Goal: Information Seeking & Learning: Learn about a topic

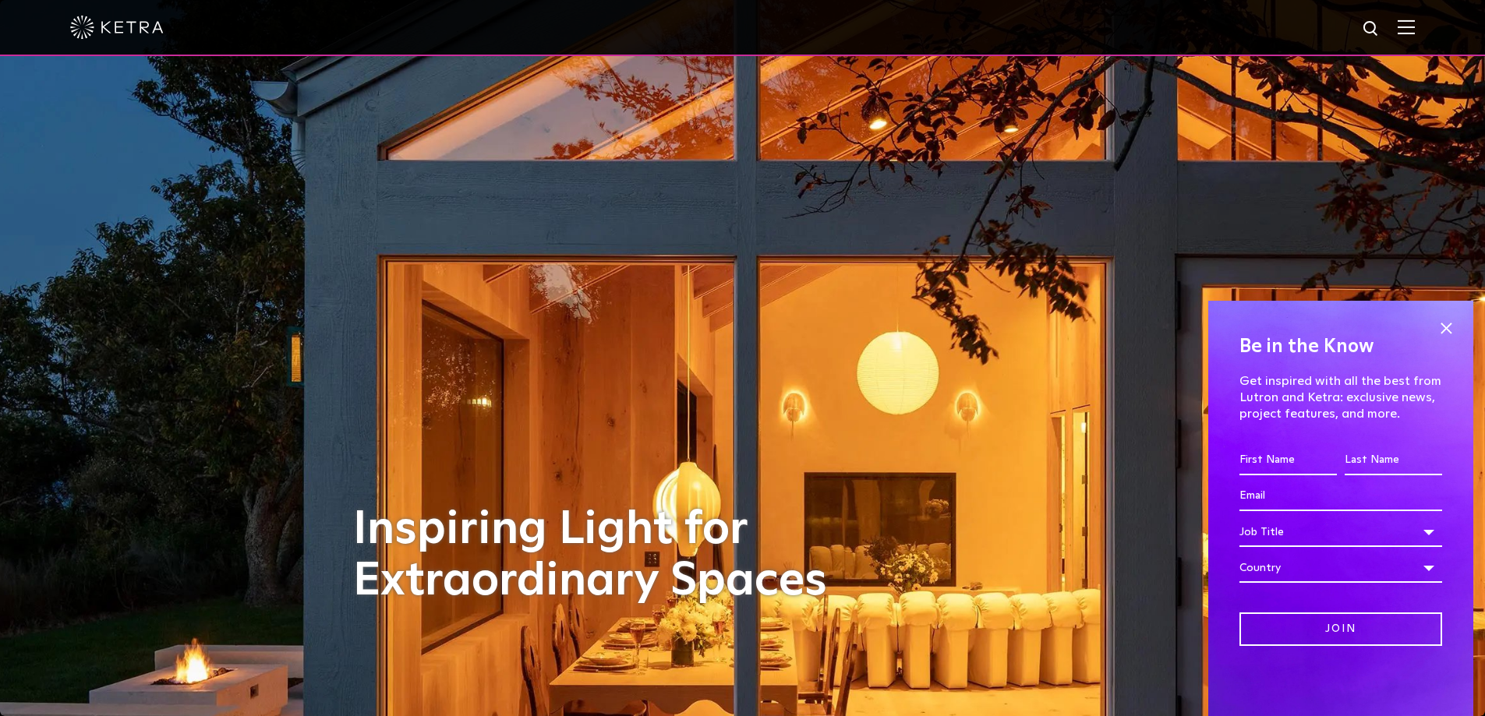
scroll to position [78, 0]
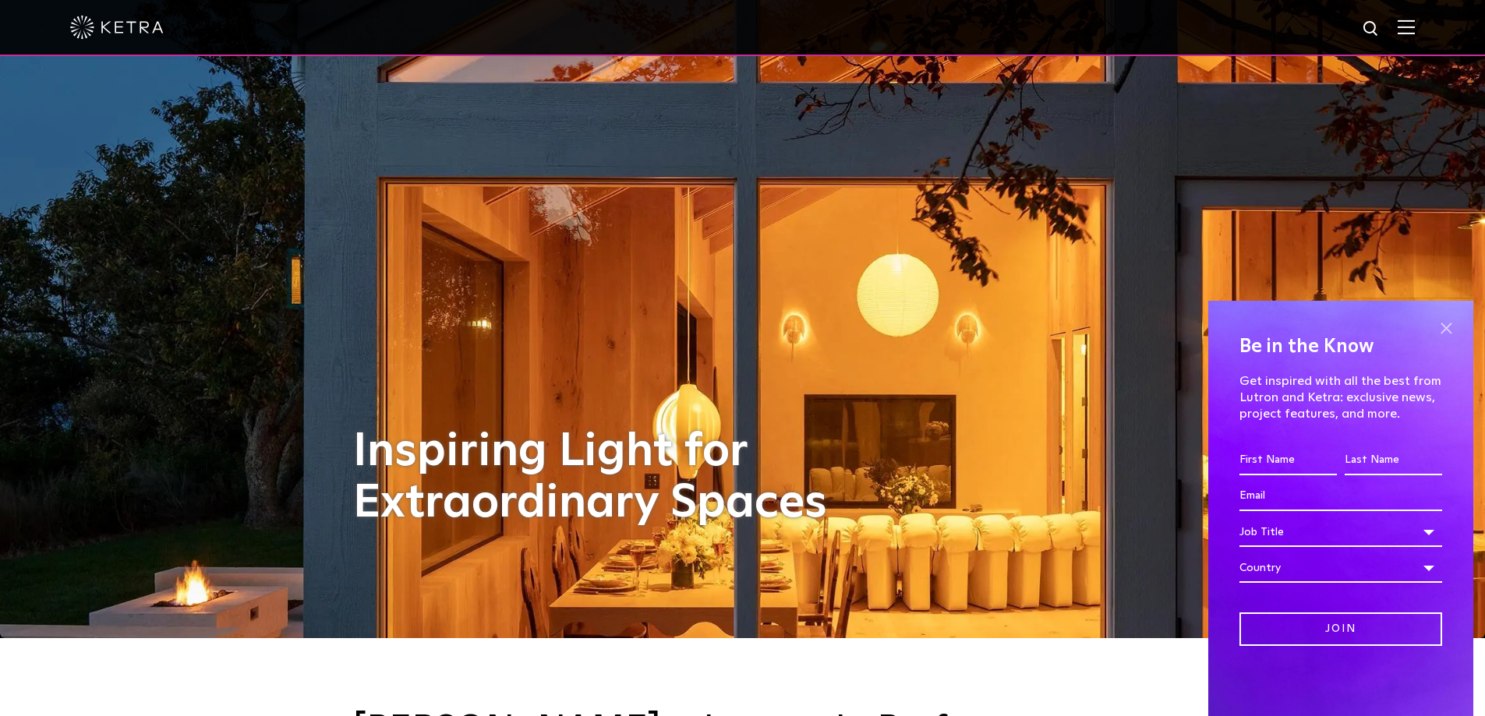
click at [1447, 329] on span at bounding box center [1445, 327] width 23 height 23
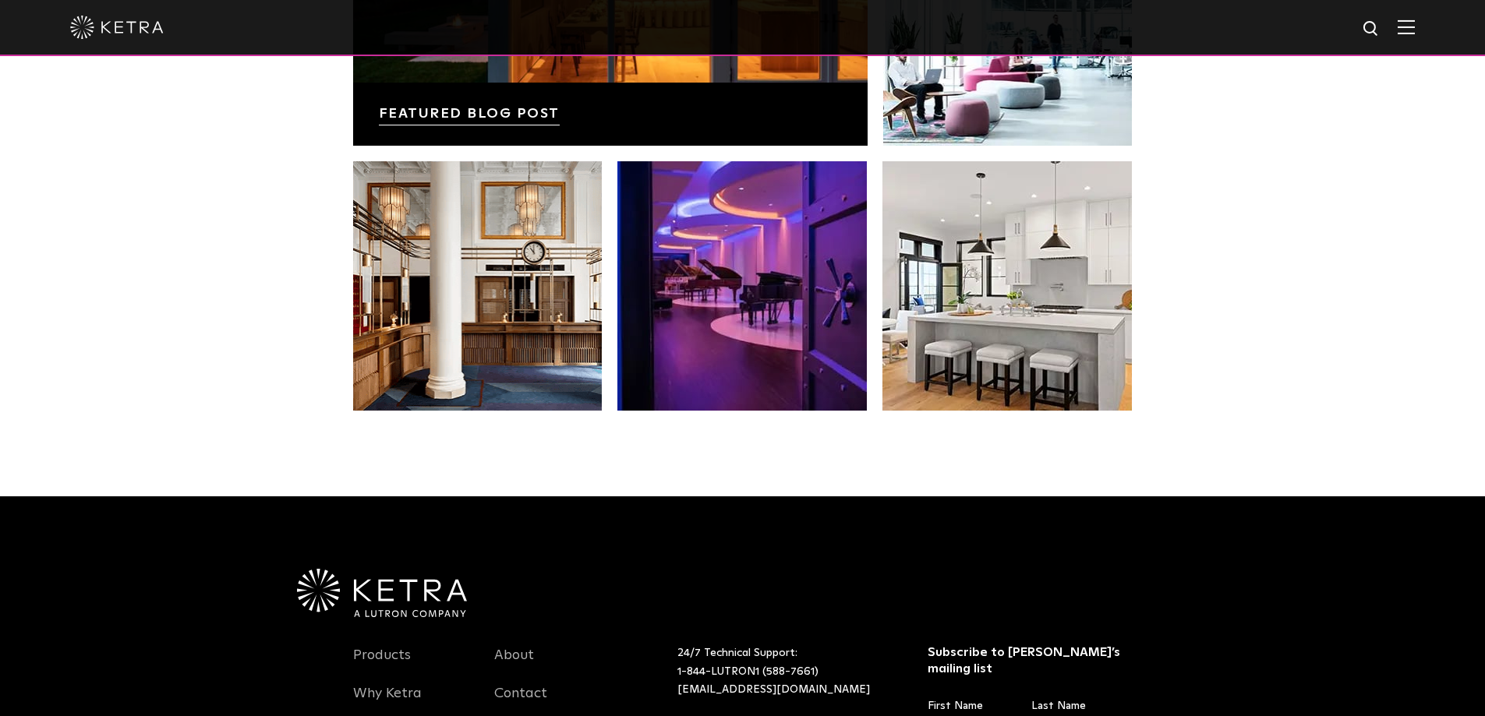
scroll to position [3118, 0]
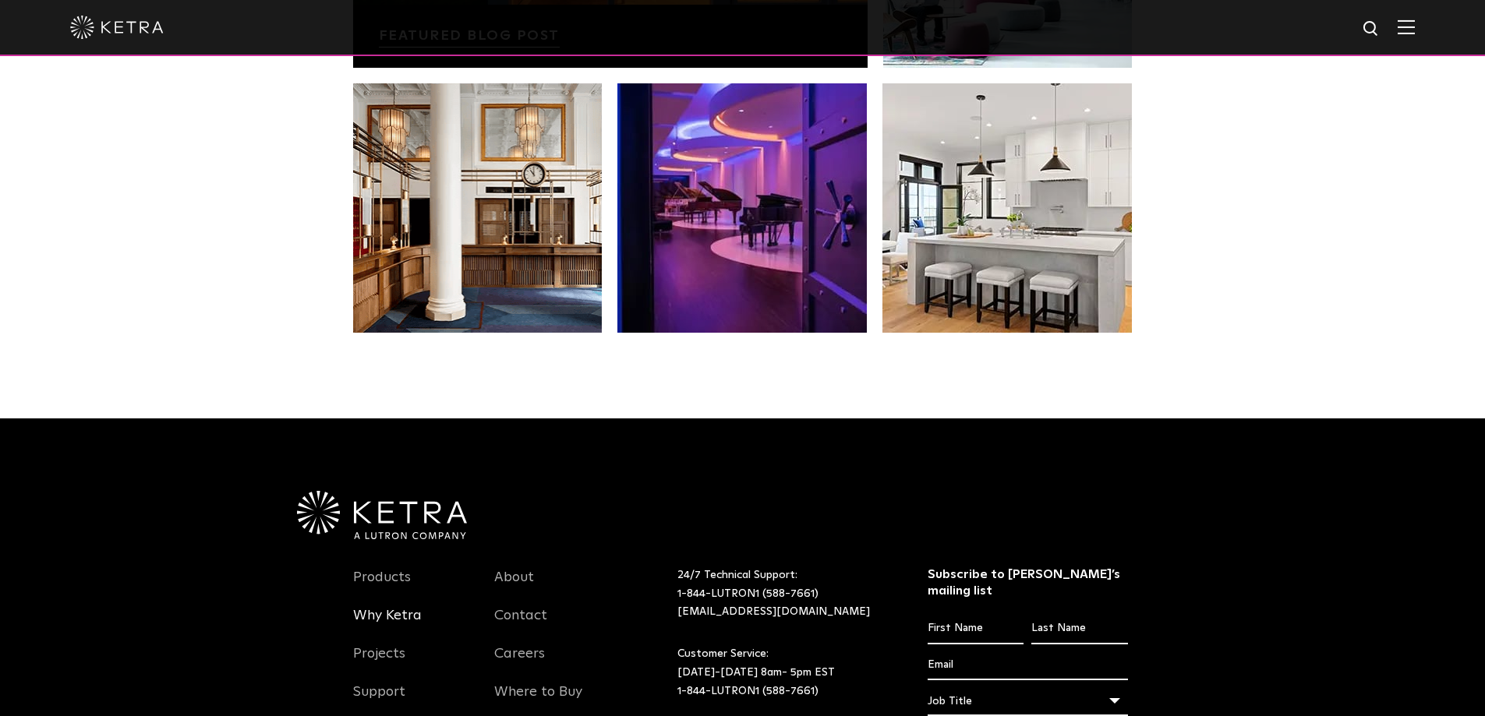
click at [398, 607] on link "Why Ketra" at bounding box center [387, 625] width 69 height 36
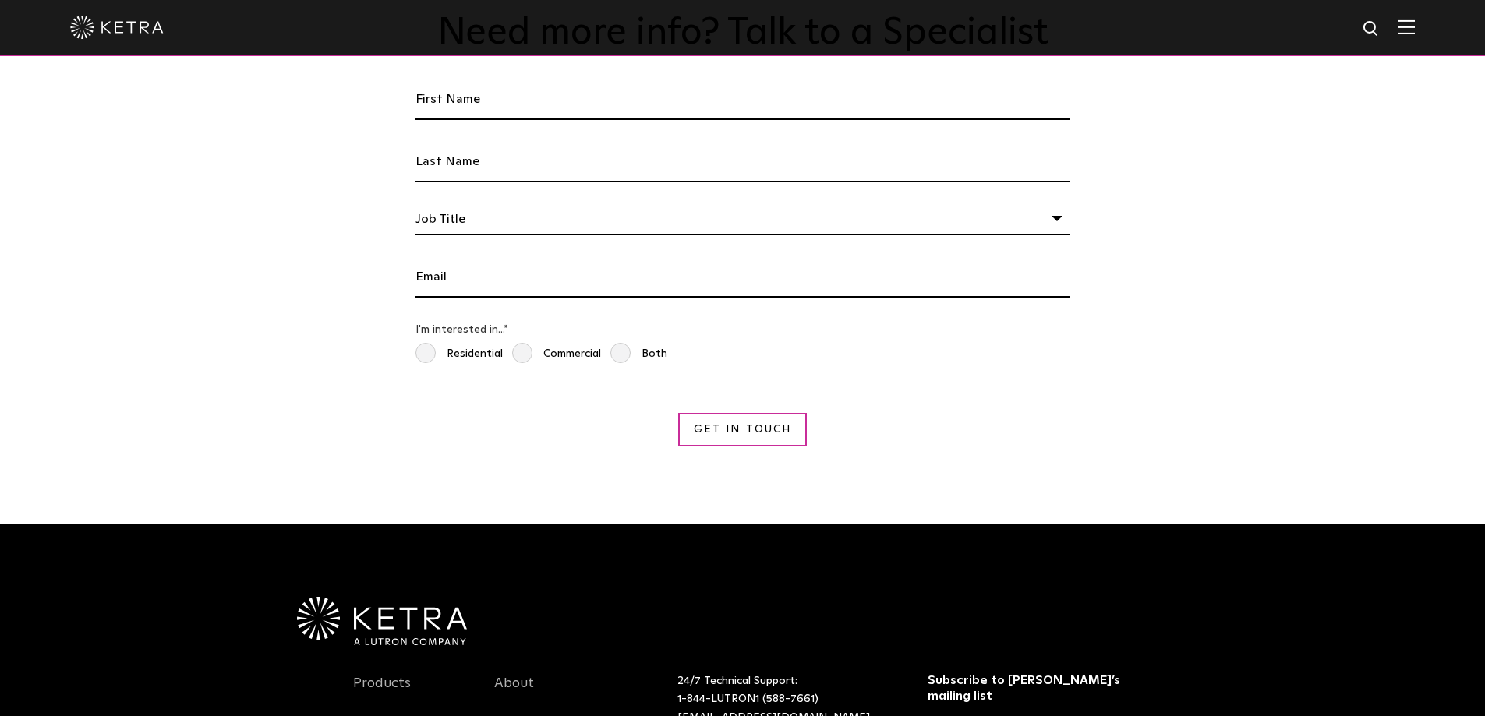
scroll to position [2884, 0]
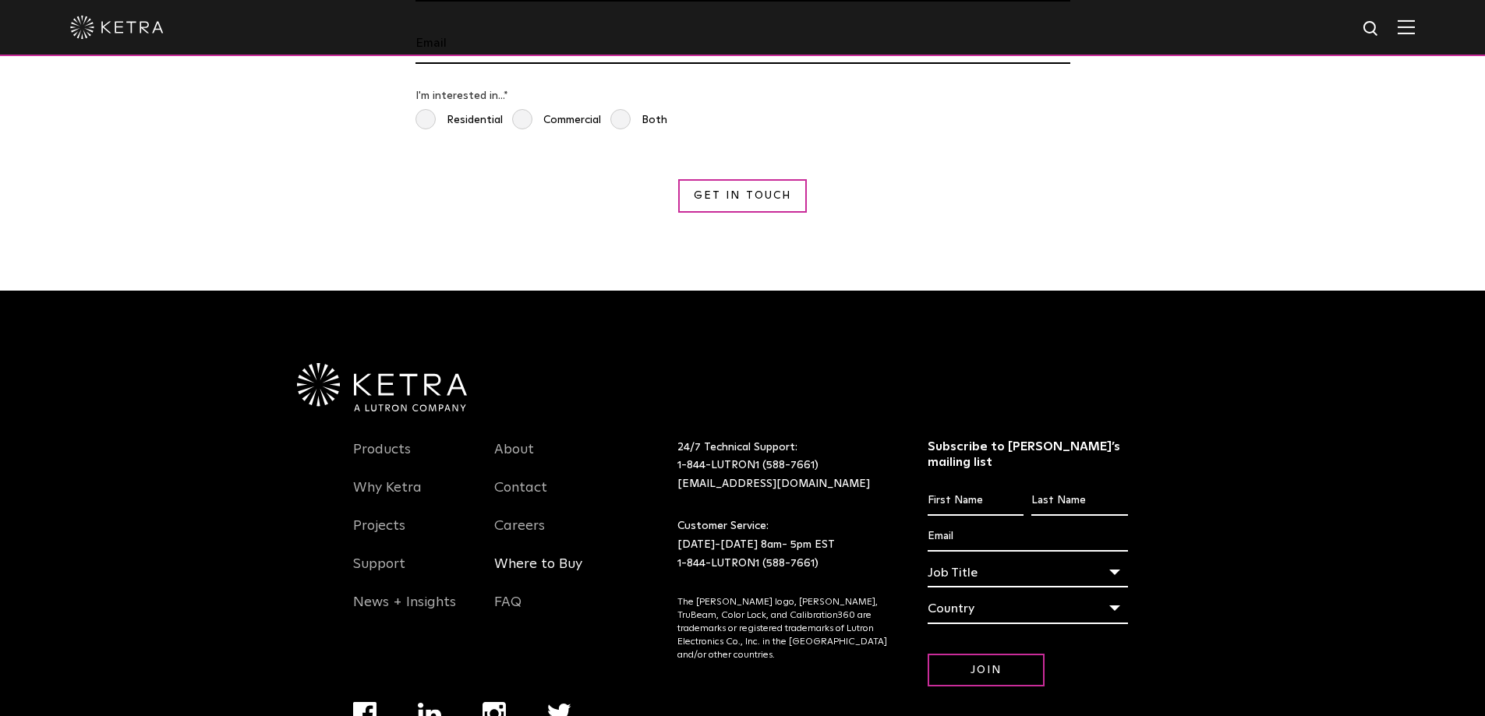
click at [527, 556] on link "Where to Buy" at bounding box center [538, 574] width 88 height 36
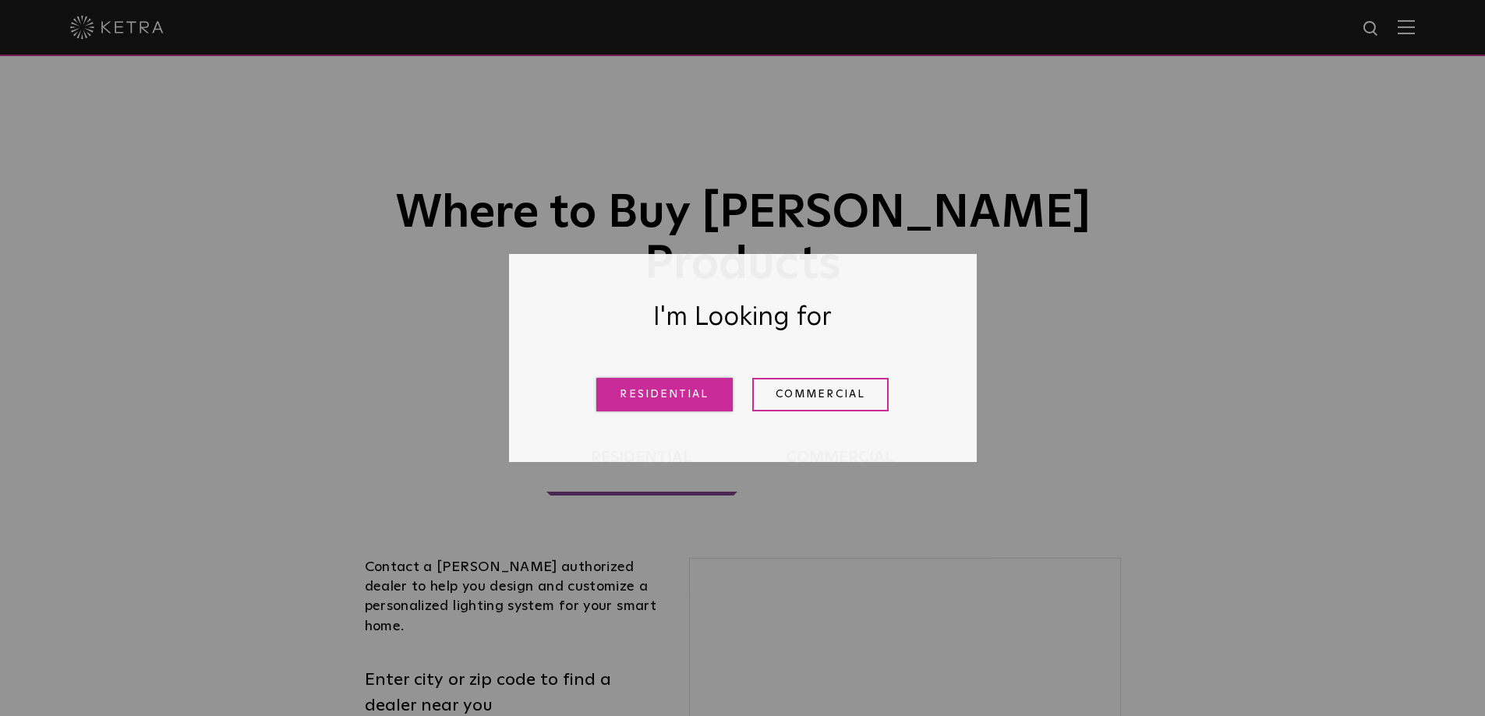
click at [669, 396] on link "Residential" at bounding box center [664, 395] width 136 height 34
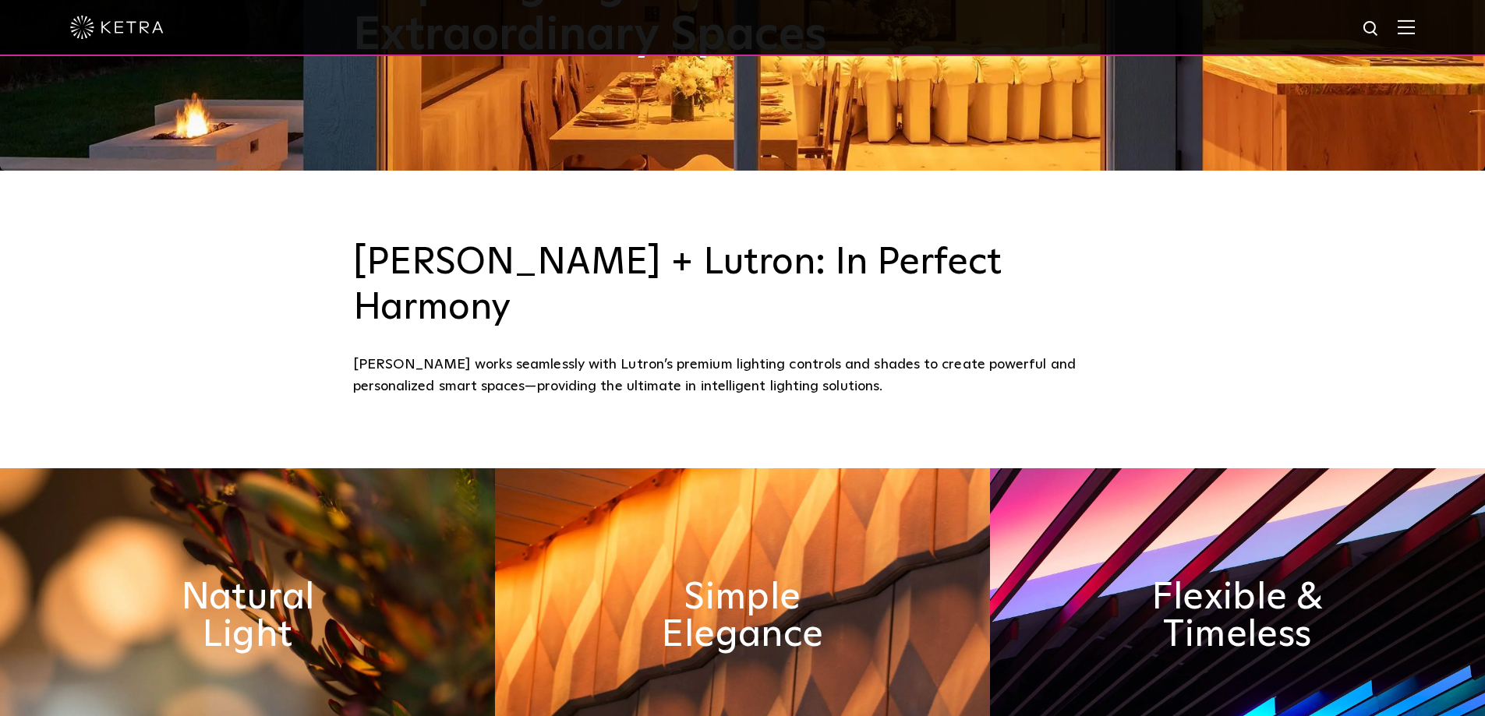
scroll to position [624, 0]
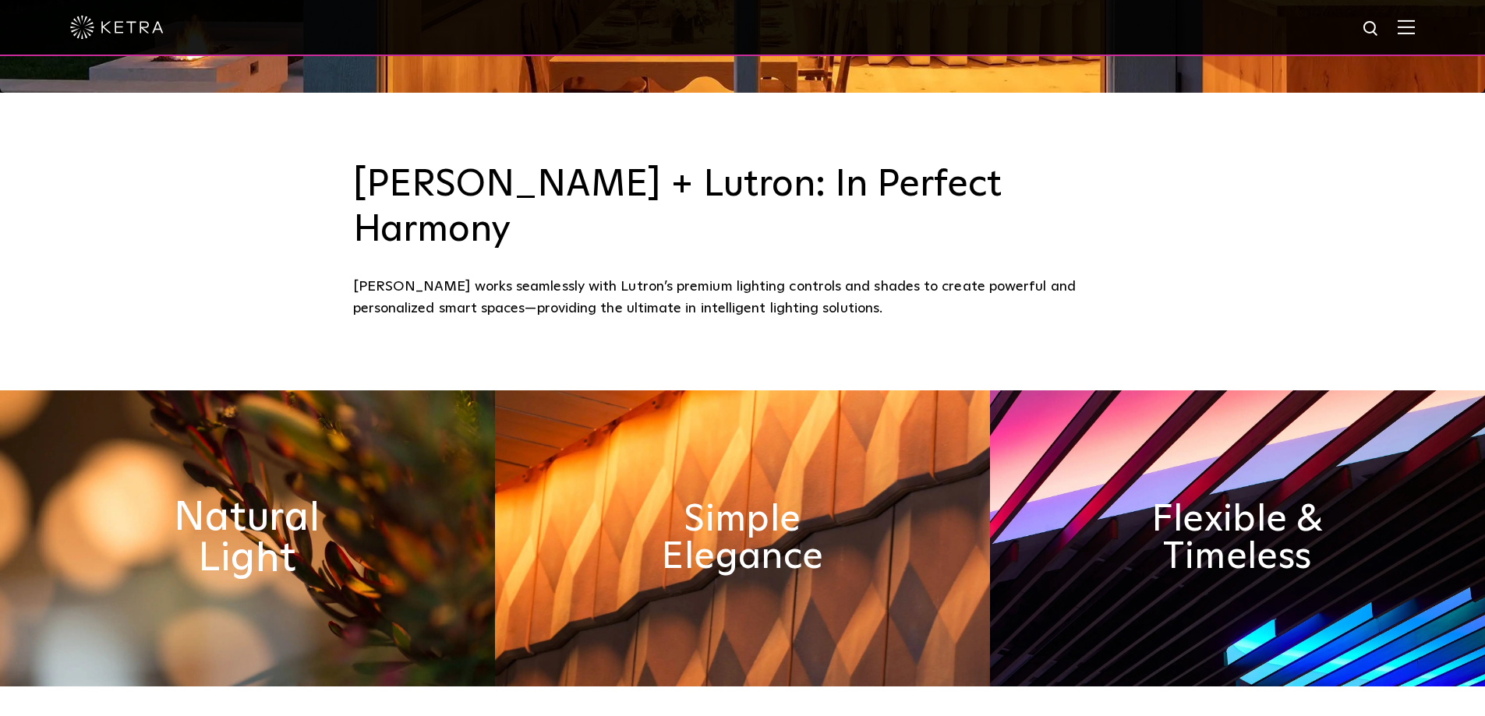
click at [262, 497] on h2 "Natural Light" at bounding box center [247, 538] width 255 height 82
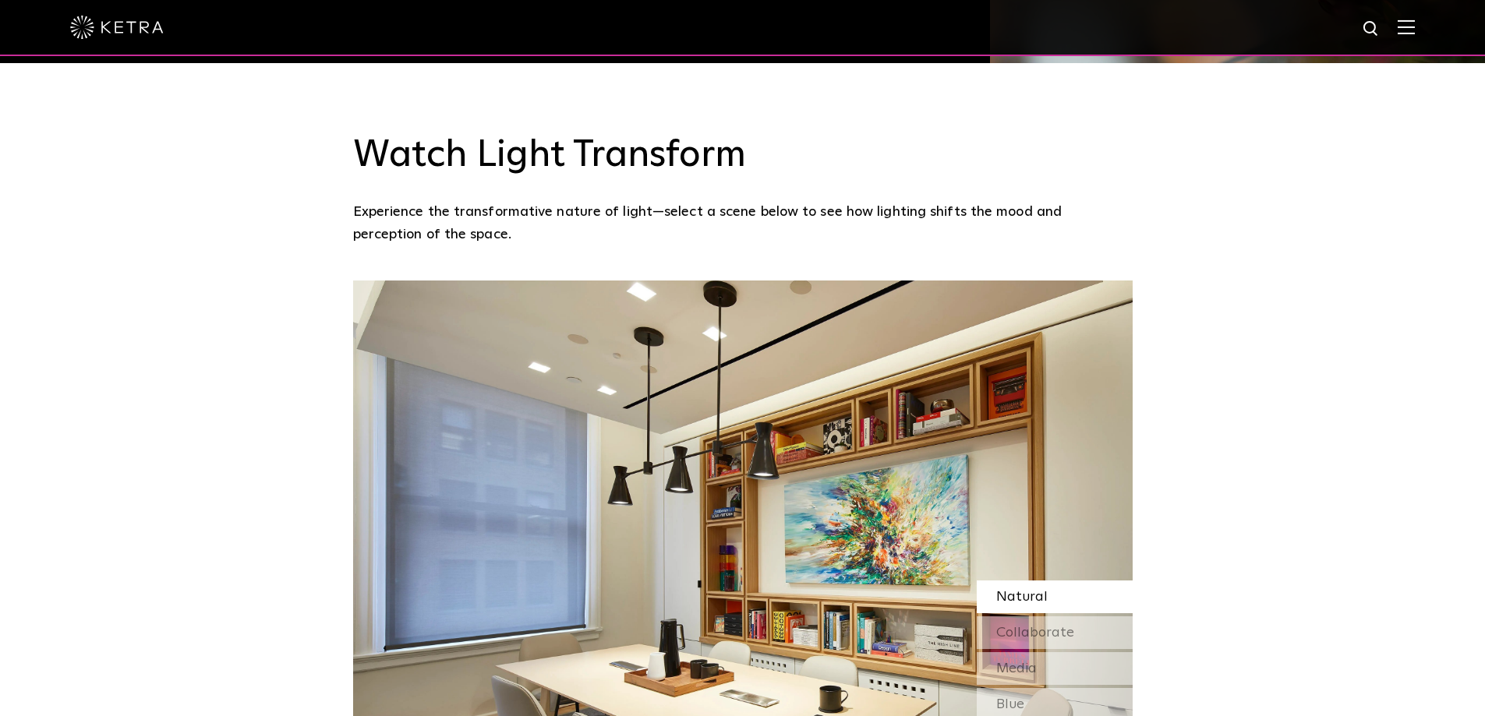
scroll to position [1325, 0]
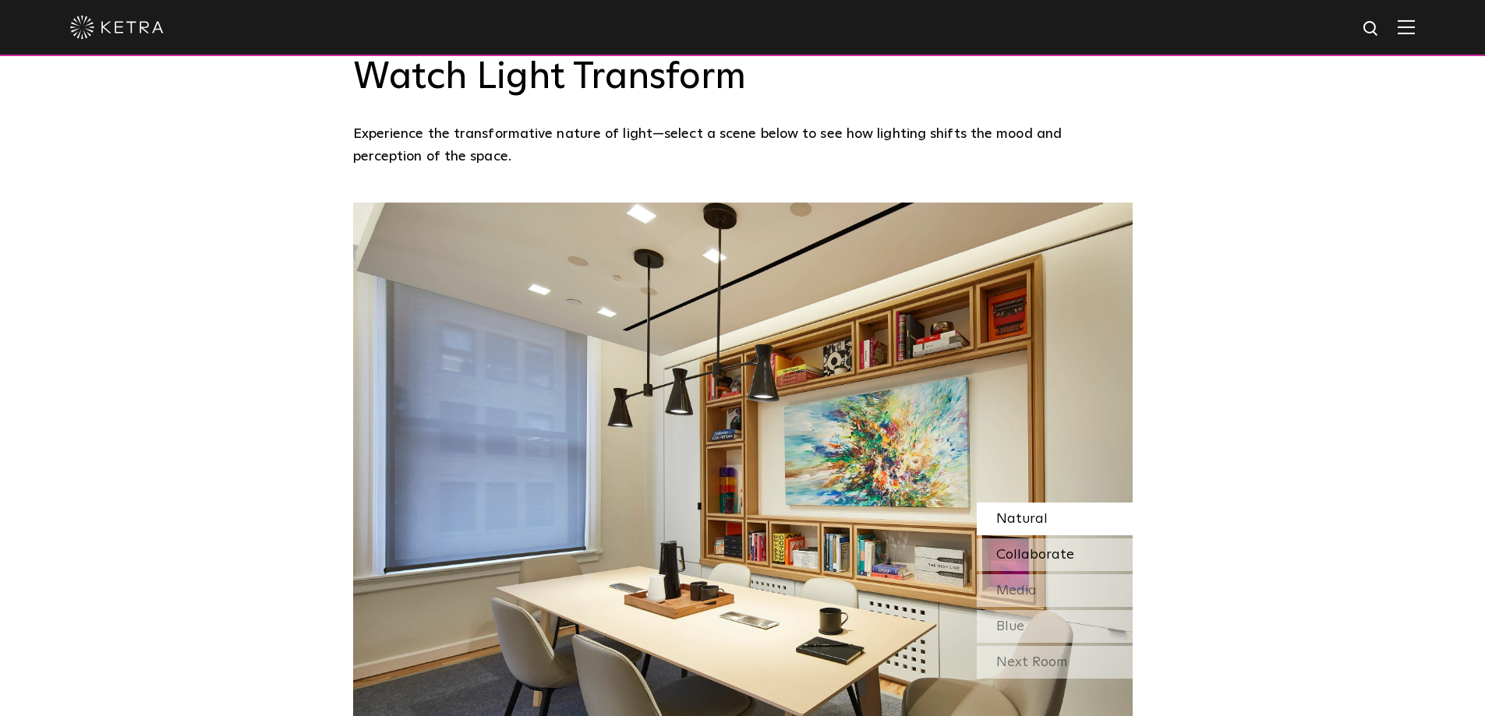
click at [1040, 548] on span "Collaborate" at bounding box center [1035, 555] width 78 height 14
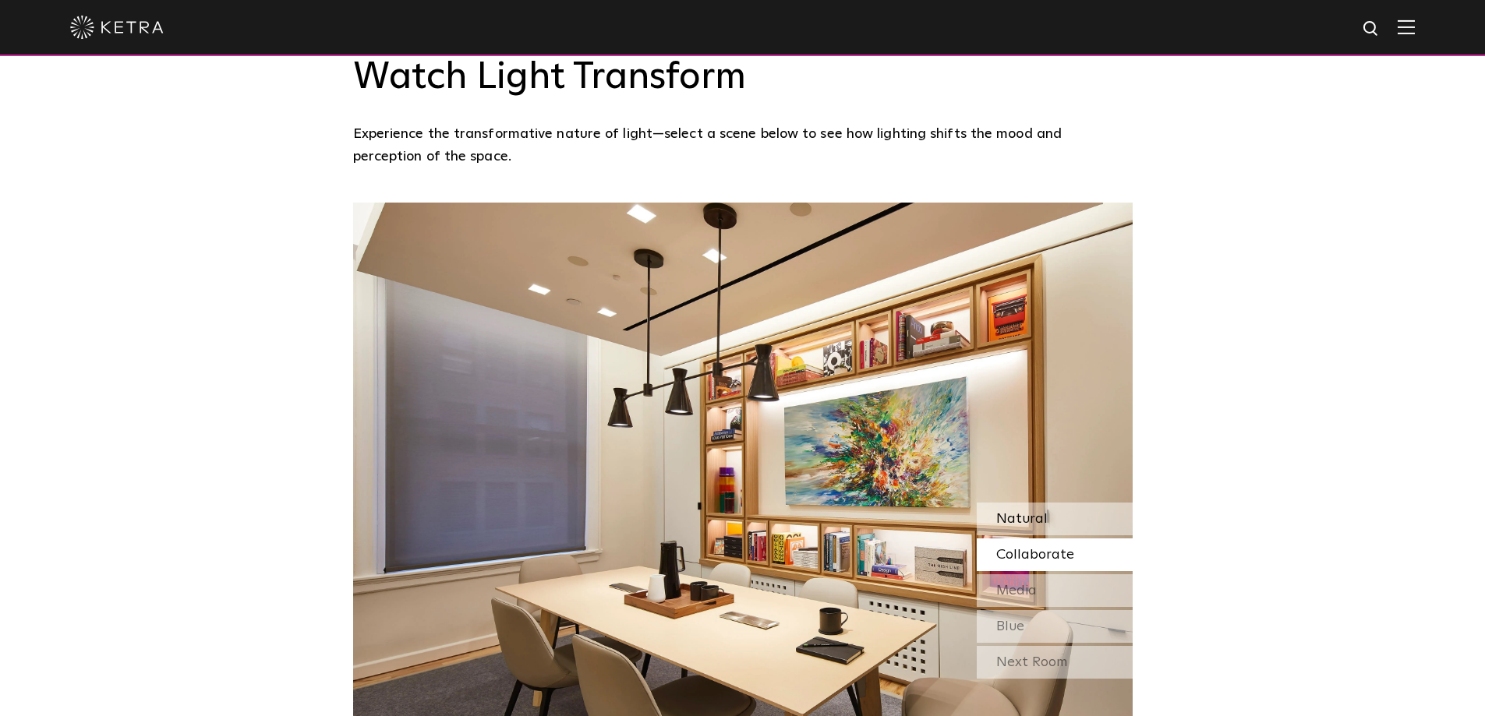
click at [1036, 512] on span "Natural" at bounding box center [1021, 519] width 51 height 14
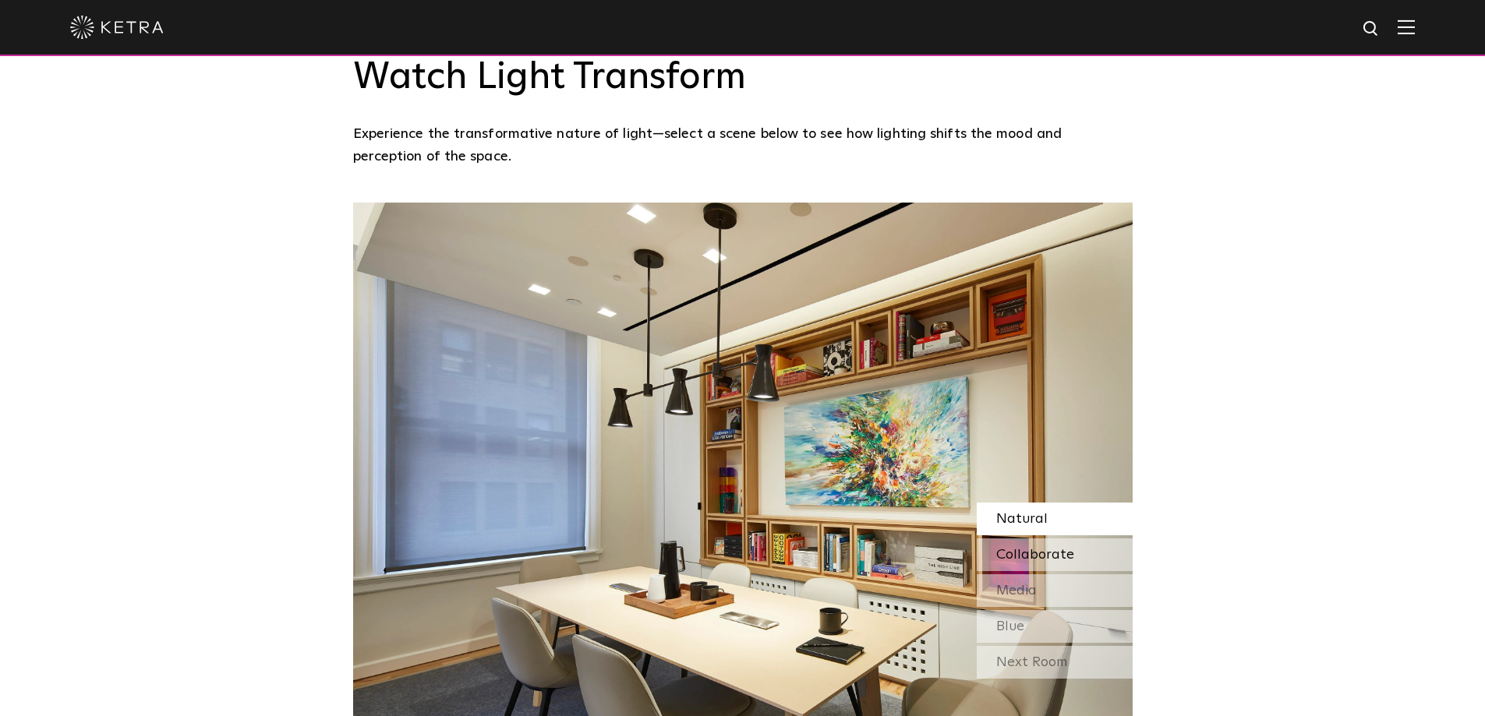
click at [1033, 548] on span "Collaborate" at bounding box center [1035, 555] width 78 height 14
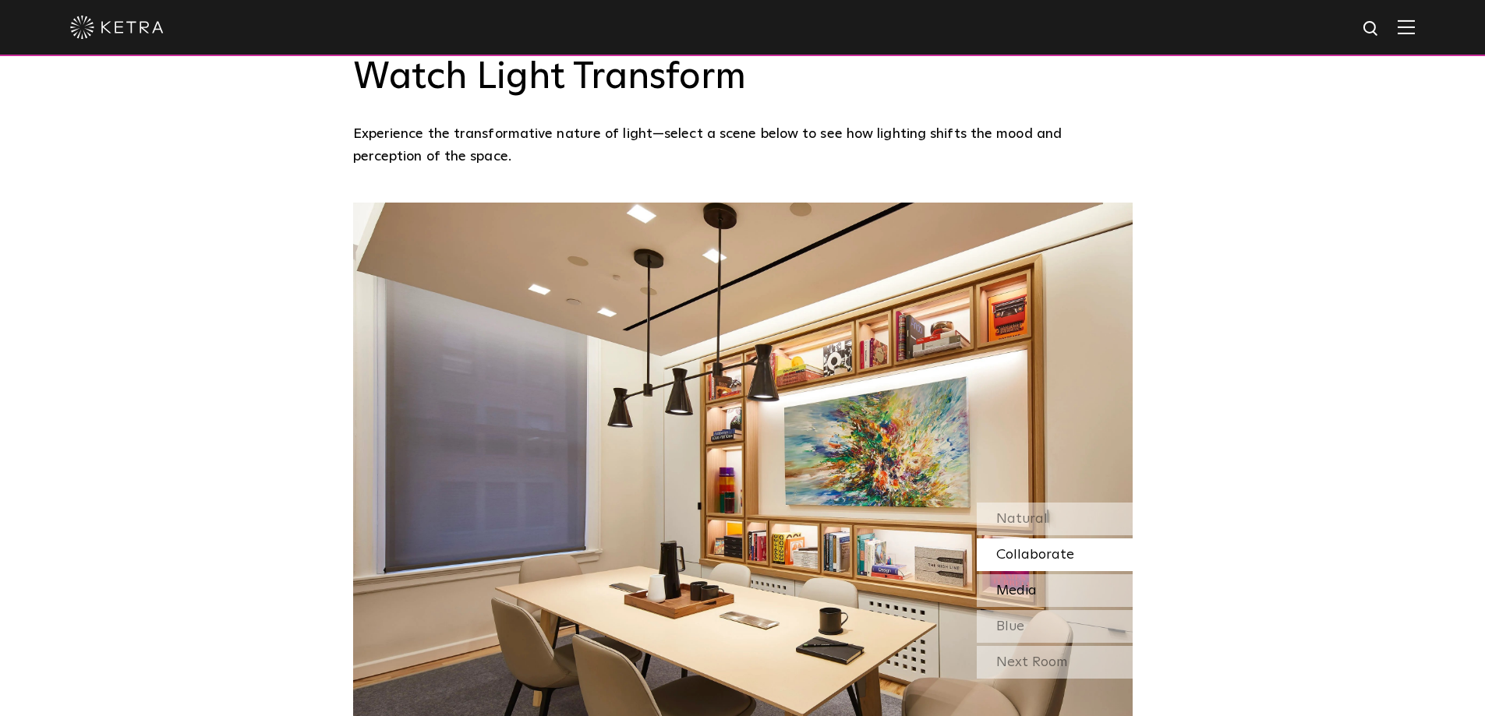
click at [1036, 584] on span "Media" at bounding box center [1016, 591] width 41 height 14
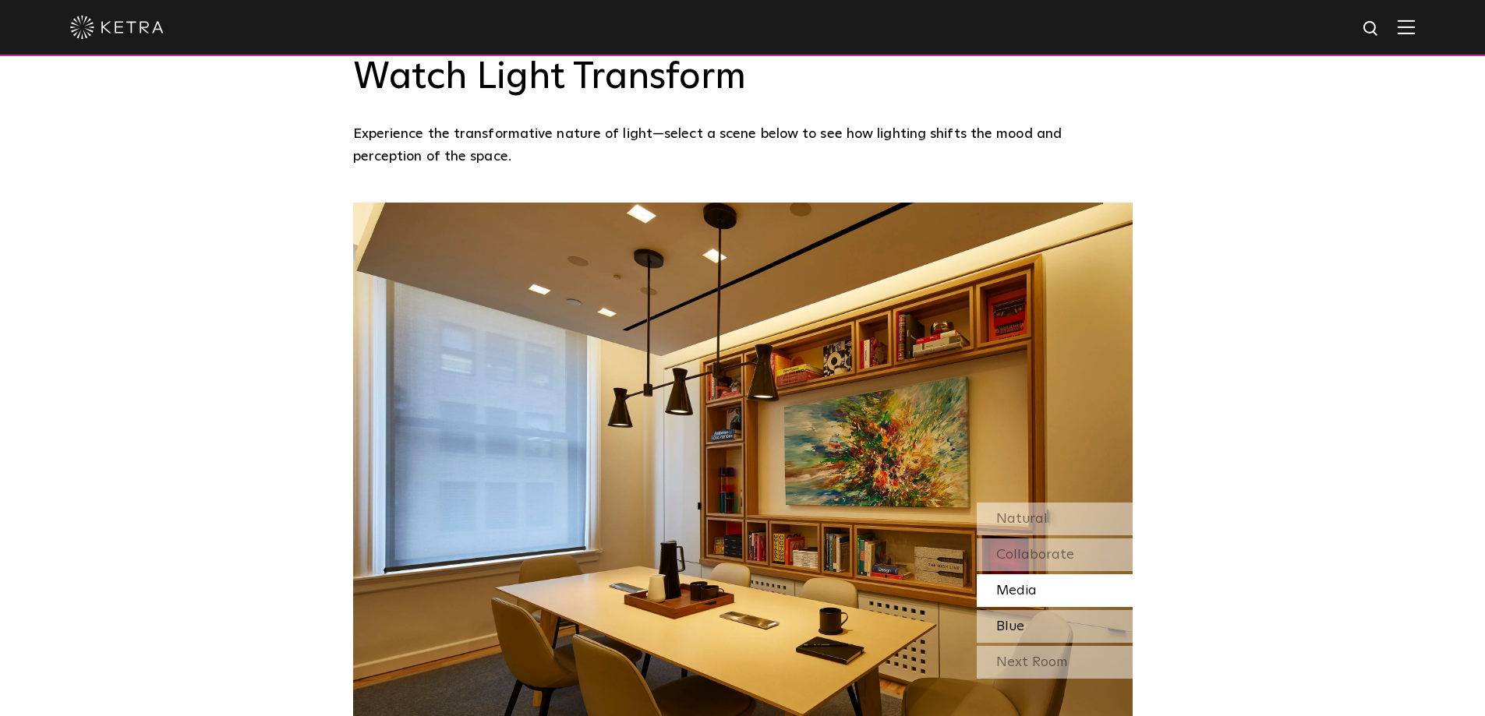
click at [1009, 620] on span "Blue" at bounding box center [1010, 627] width 28 height 14
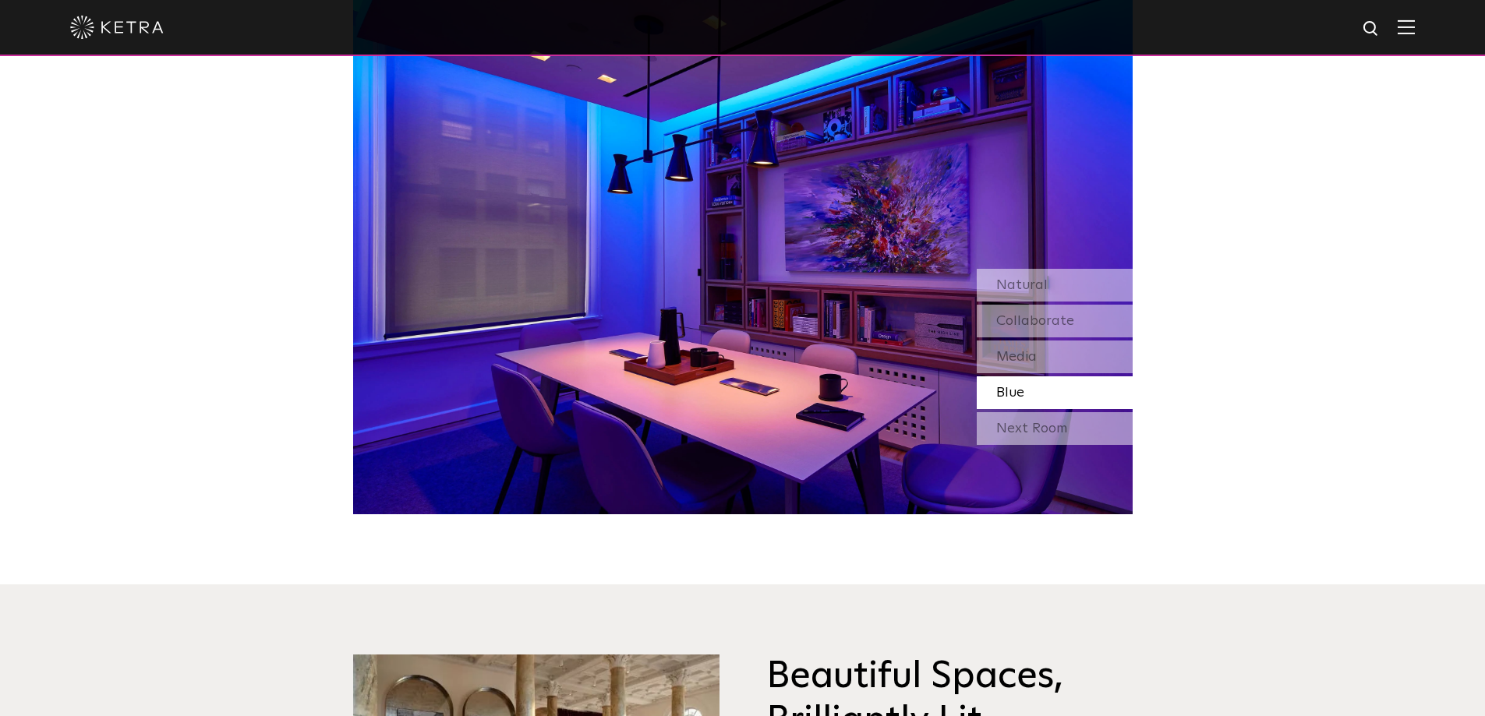
scroll to position [1793, 0]
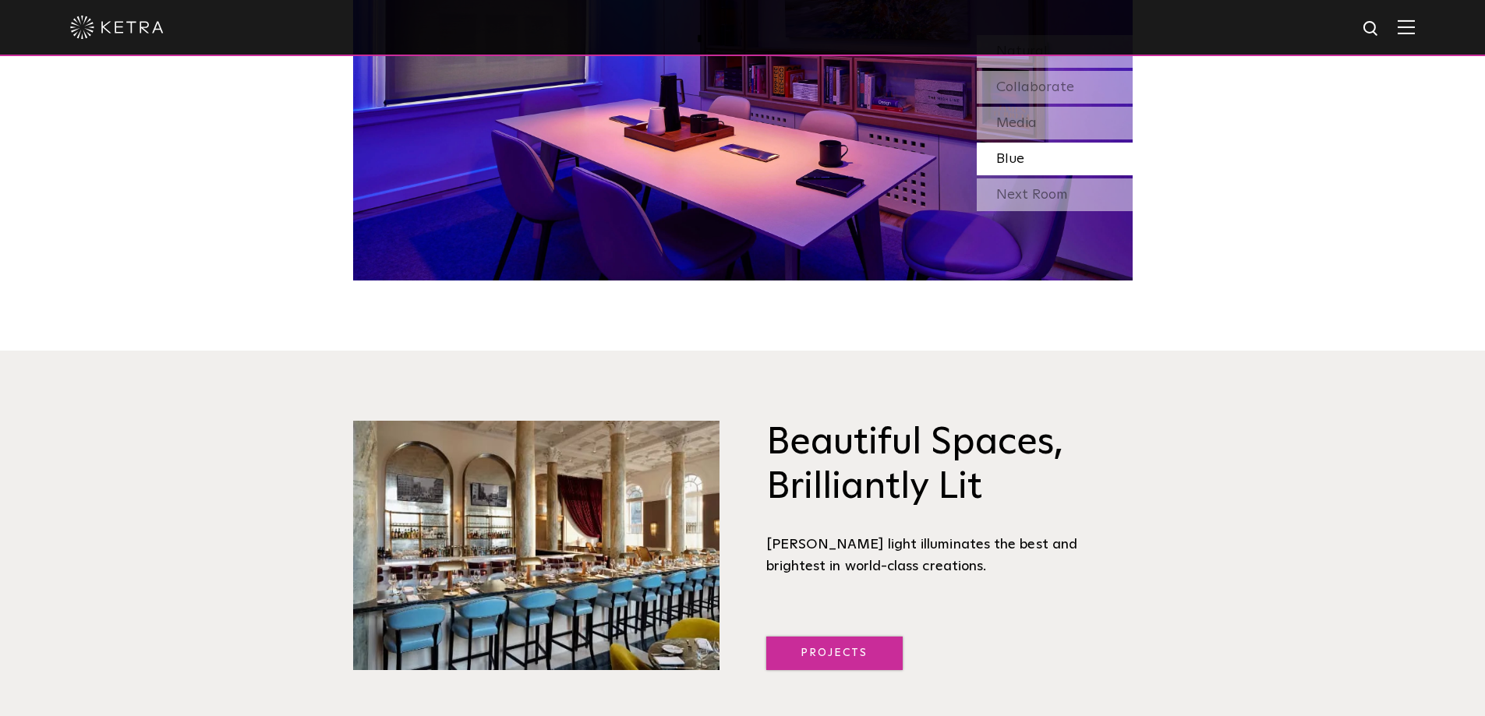
click at [832, 637] on link "Projects" at bounding box center [834, 654] width 136 height 34
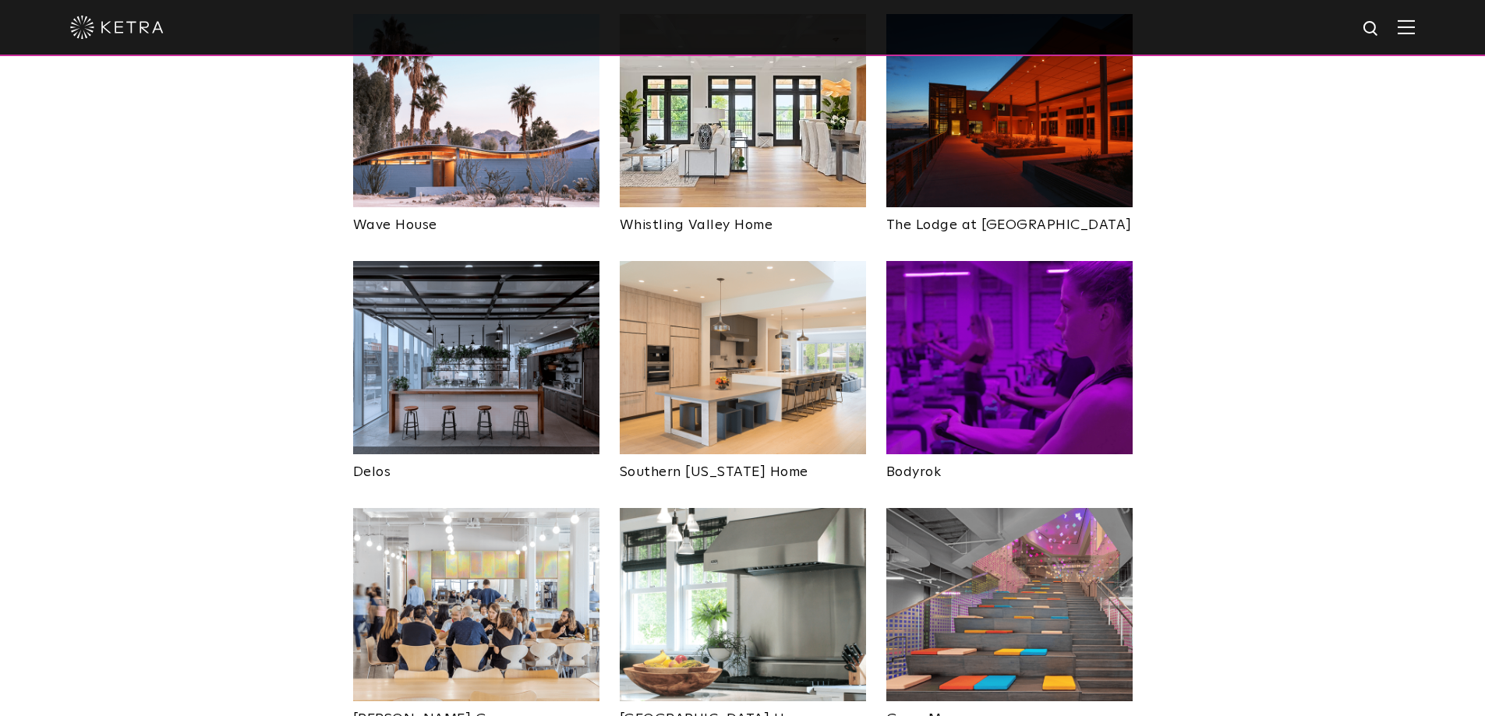
scroll to position [616, 0]
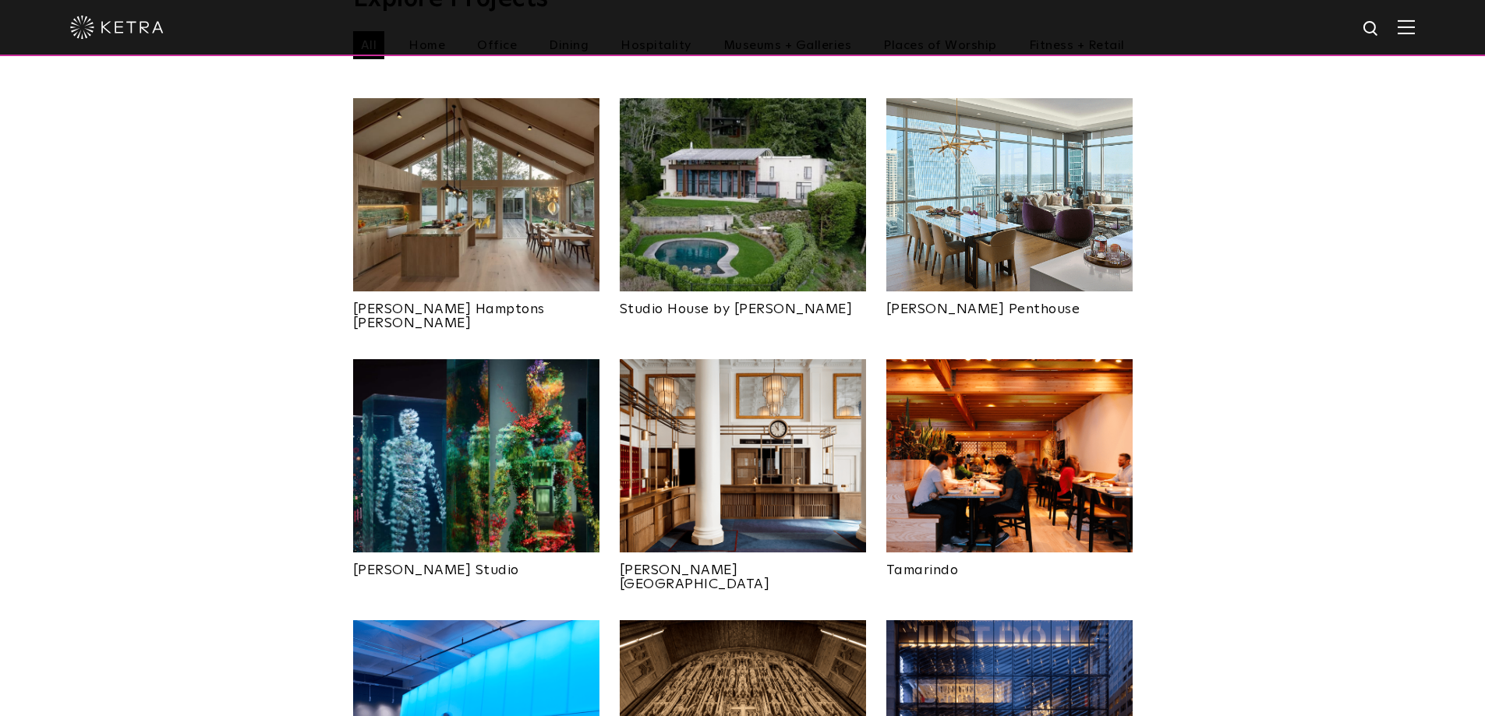
drag, startPoint x: 793, startPoint y: 437, endPoint x: 790, endPoint y: 245, distance: 191.8
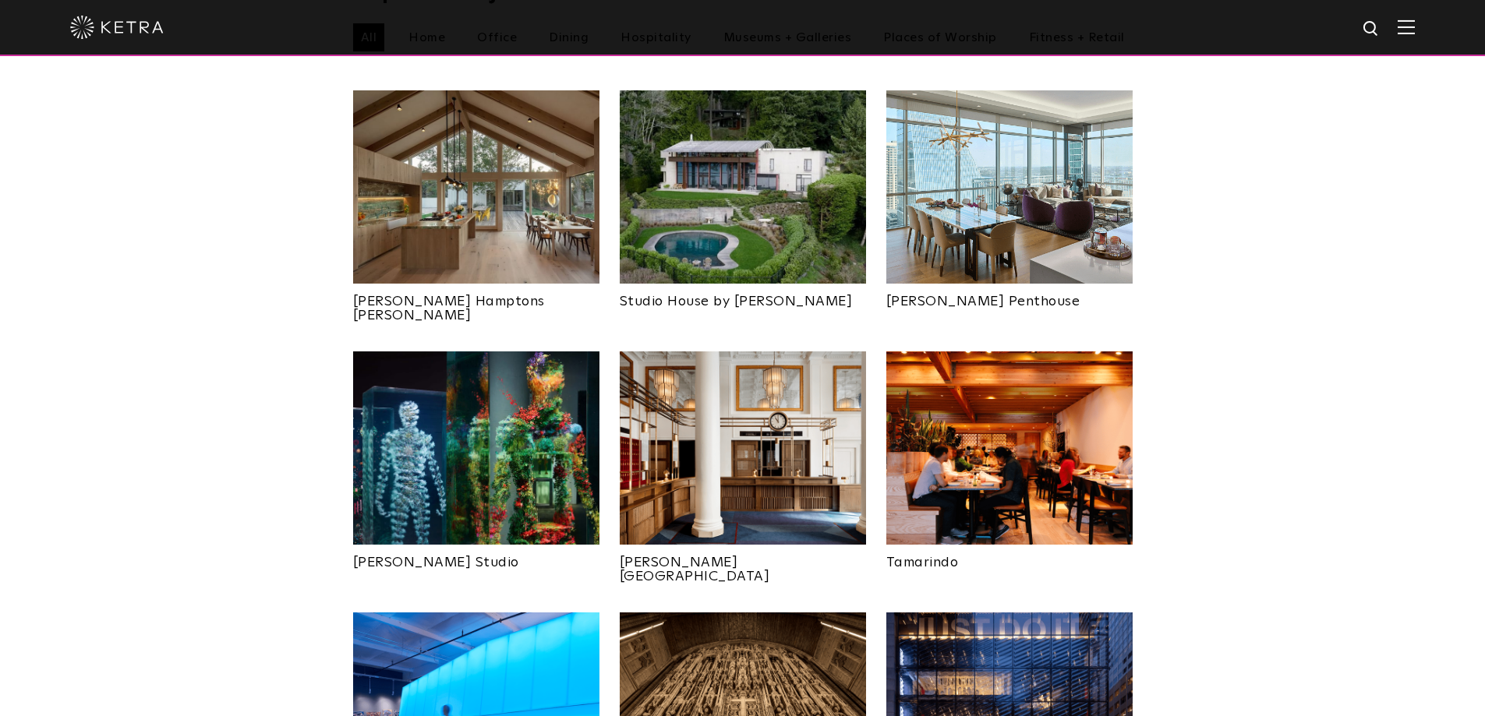
scroll to position [546, 0]
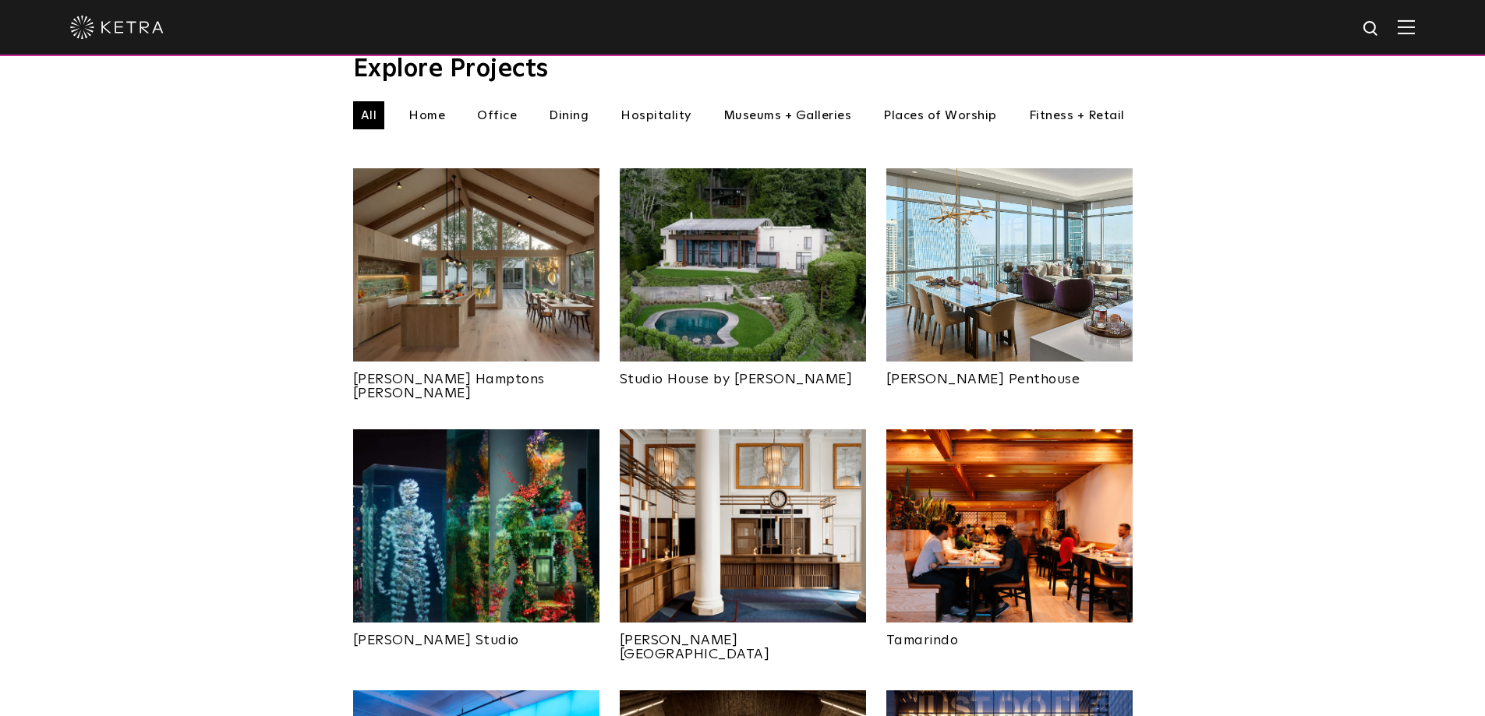
click at [703, 362] on link "Studio House by [PERSON_NAME]" at bounding box center [743, 374] width 246 height 25
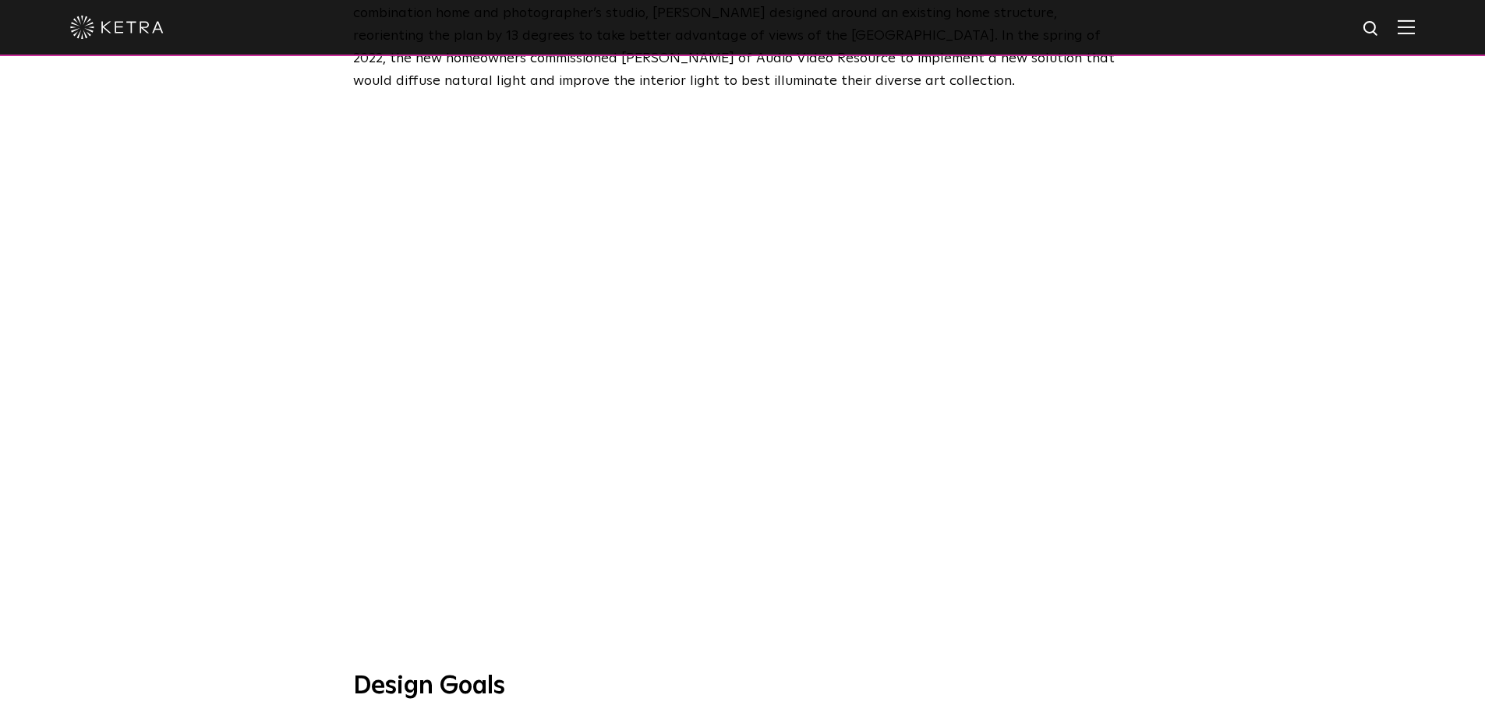
scroll to position [1091, 0]
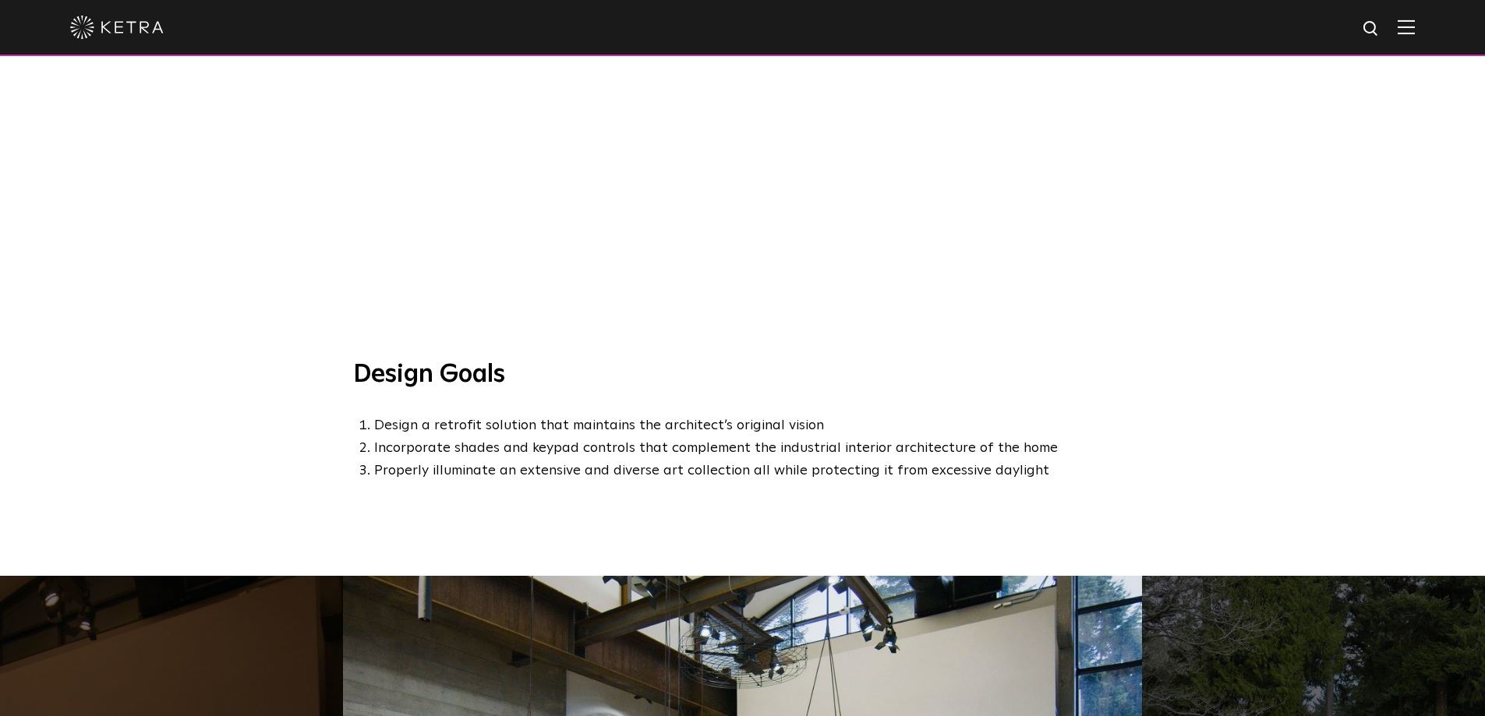
click at [1215, 385] on div "Design Goals Design a retrofit solution that maintains the architect’s original…" at bounding box center [742, 467] width 1485 height 217
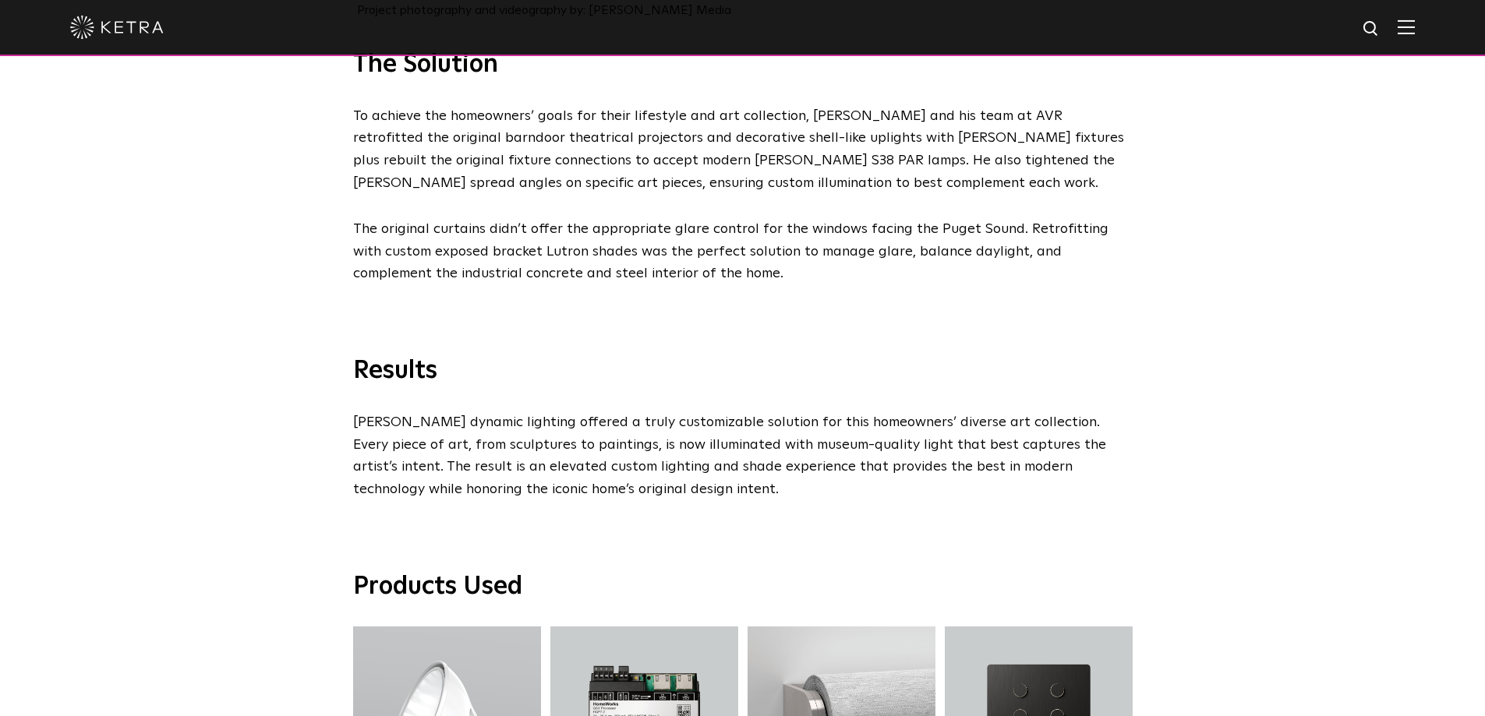
scroll to position [2416, 0]
